Goal: Transaction & Acquisition: Purchase product/service

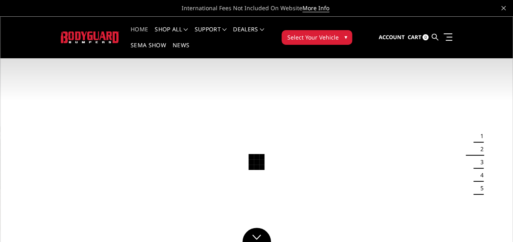
click at [331, 37] on span "Select Your Vehicle" at bounding box center [312, 37] width 51 height 9
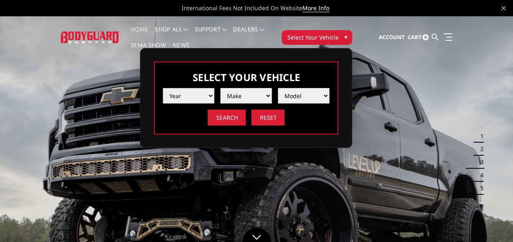
click at [209, 97] on select "Year [DATE] 2024 2023 2022 2021 2020 2019 2018 2017 2016 2015 2014 2013 2012 20…" at bounding box center [188, 95] width 51 height 15
select select "yr_2025"
click at [163, 88] on select "Year [DATE] 2024 2023 2022 2021 2020 2019 2018 2017 2016 2015 2014 2013 2012 20…" at bounding box center [188, 95] width 51 height 15
click at [257, 96] on select "Make Chevrolet Ford GMC Ram Toyota" at bounding box center [245, 95] width 51 height 15
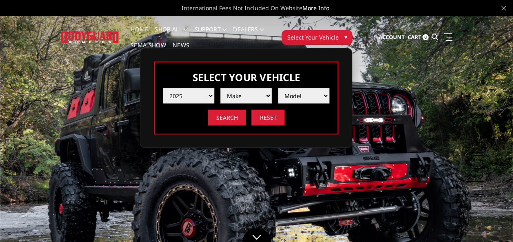
select select "mk_chevrolet"
click at [220, 88] on select "Make Chevrolet Ford GMC Ram Toyota" at bounding box center [245, 95] width 51 height 15
click at [309, 91] on select "Model Silverado 1500 Silverado 2500 / 3500 Silverado 4500 / 5500 / 6500" at bounding box center [303, 95] width 51 height 15
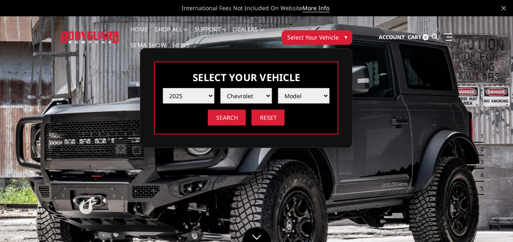
select select "md_silverado-1500"
click at [278, 88] on select "Model Silverado 1500 Silverado 2500 / 3500 Silverado 4500 / 5500 / 6500" at bounding box center [303, 95] width 51 height 15
click at [228, 120] on input "Search" at bounding box center [227, 118] width 38 height 16
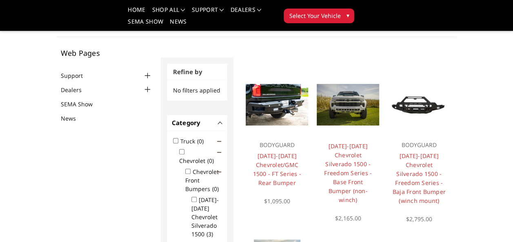
scroll to position [39, 0]
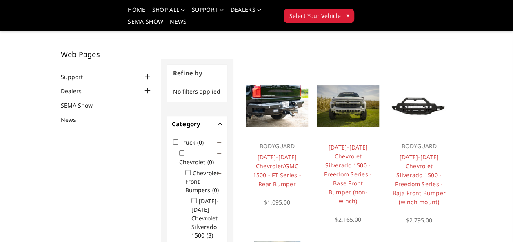
click at [417, 105] on img at bounding box center [418, 106] width 62 height 35
